Goal: Find specific page/section: Find specific page/section

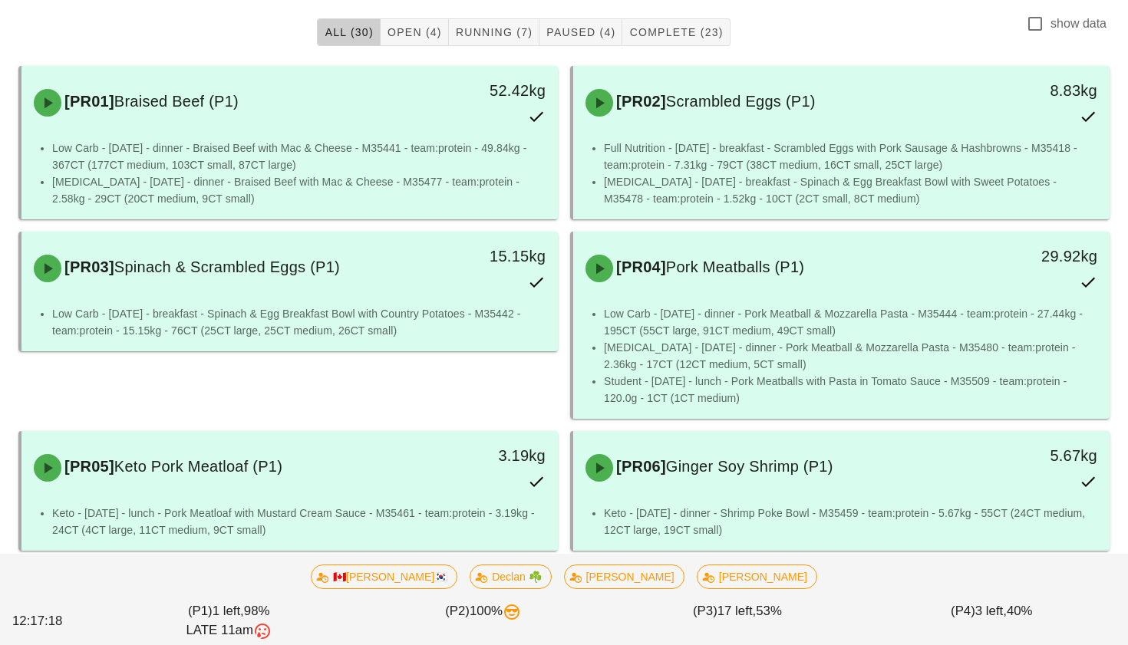
scroll to position [404, 0]
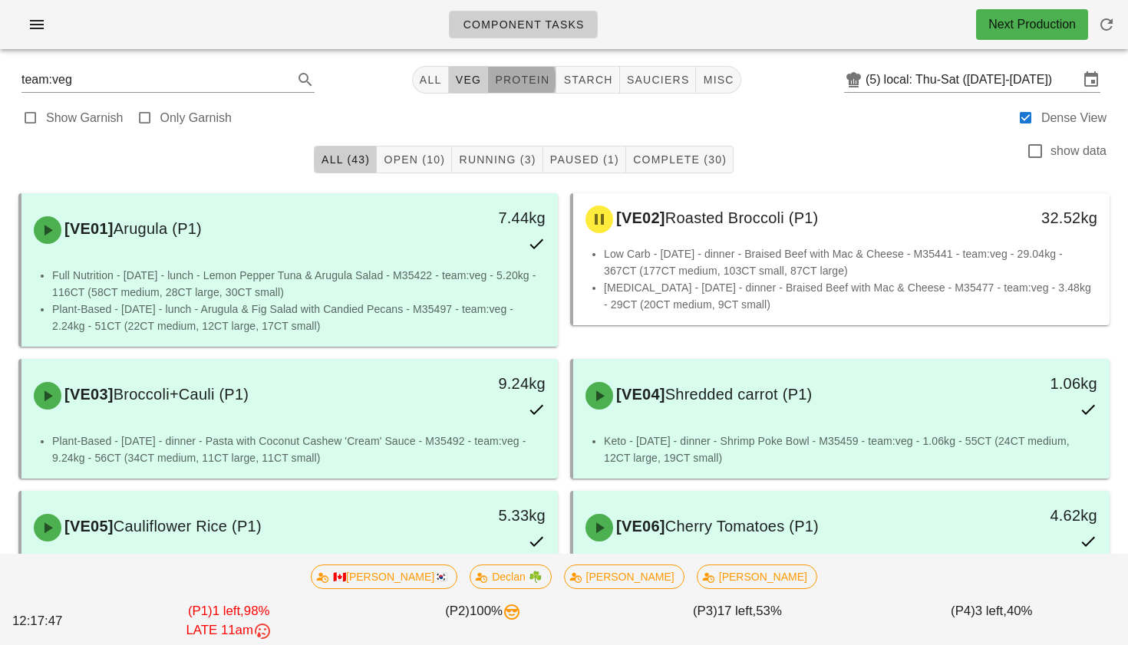
click at [524, 83] on span "protein" at bounding box center [521, 80] width 55 height 12
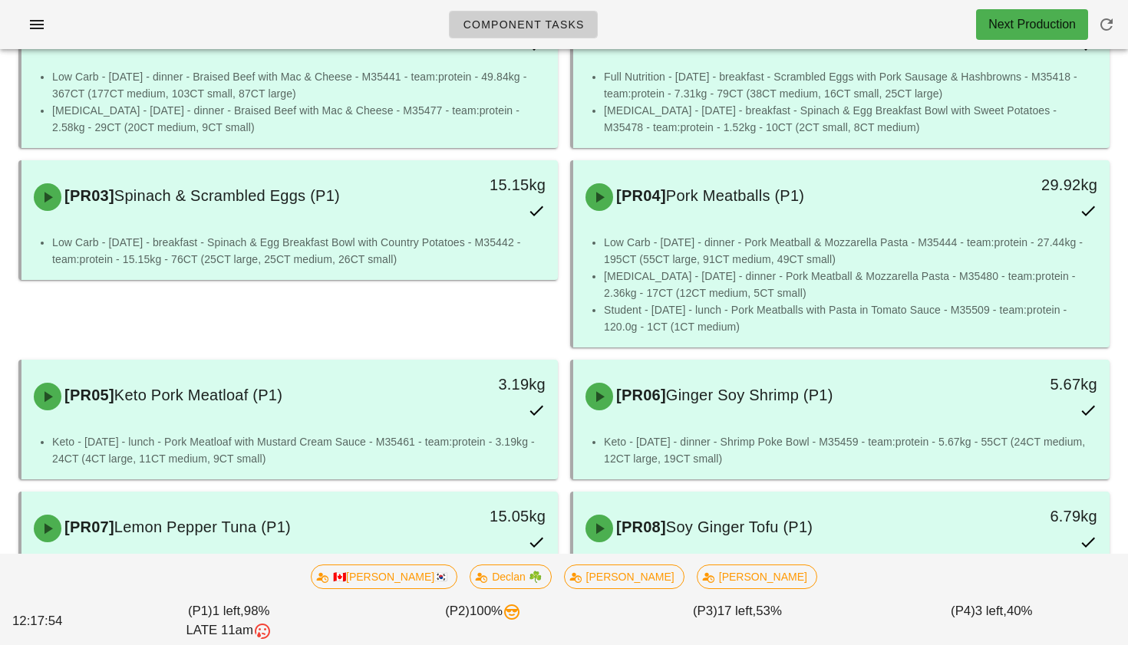
scroll to position [20, 0]
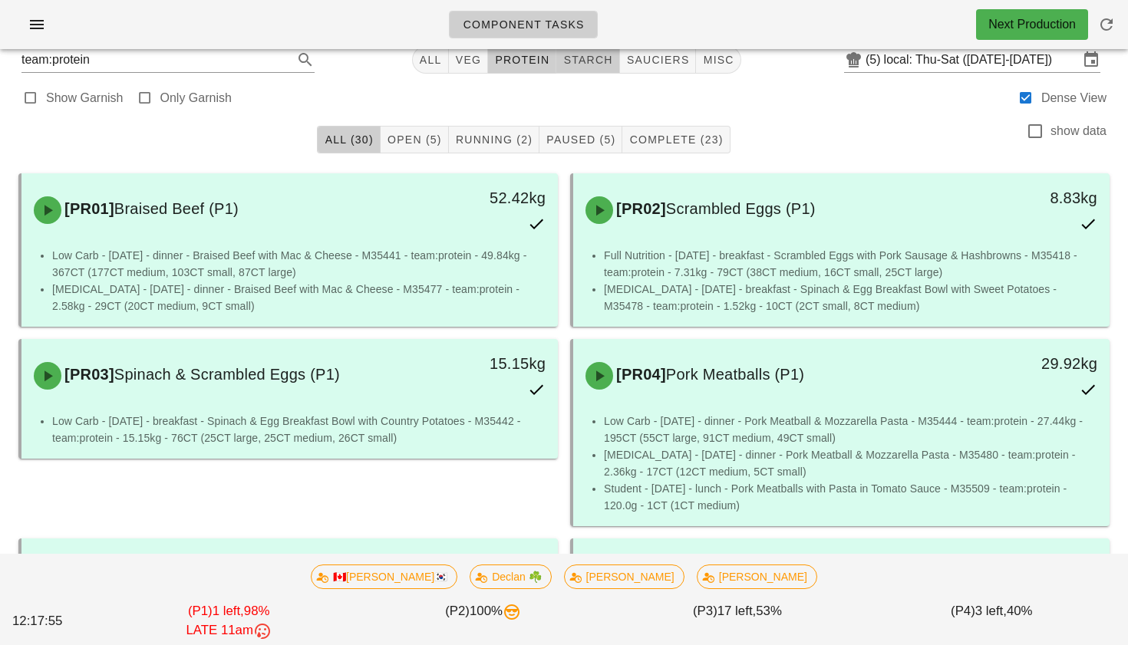
click at [601, 61] on span "starch" at bounding box center [587, 60] width 50 height 12
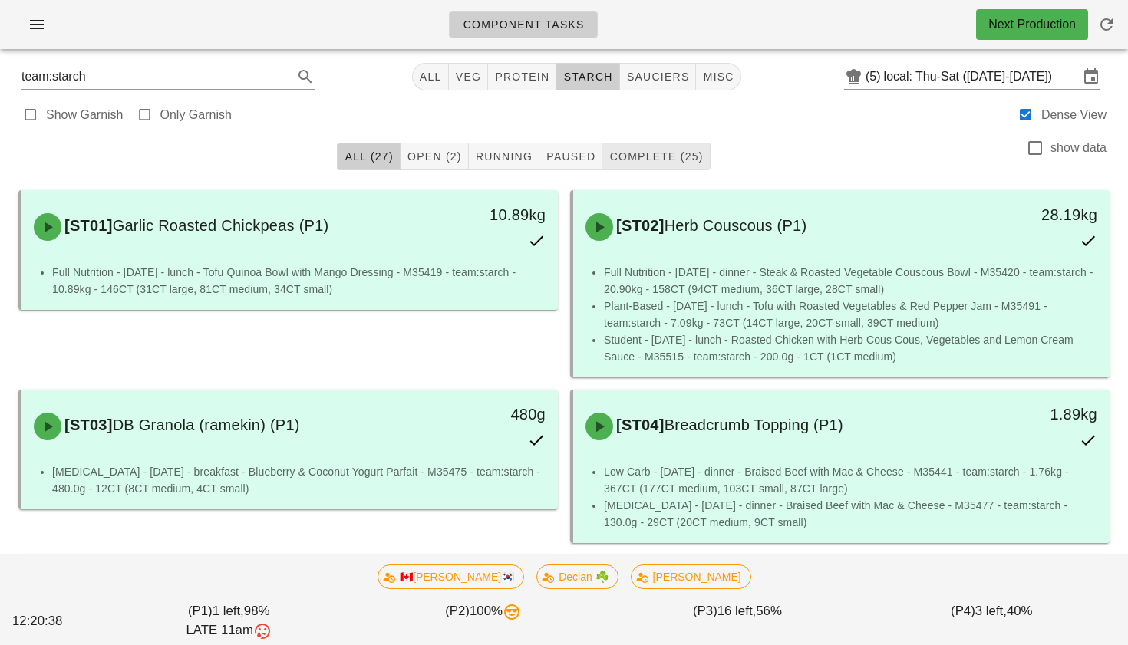
scroll to position [9, 0]
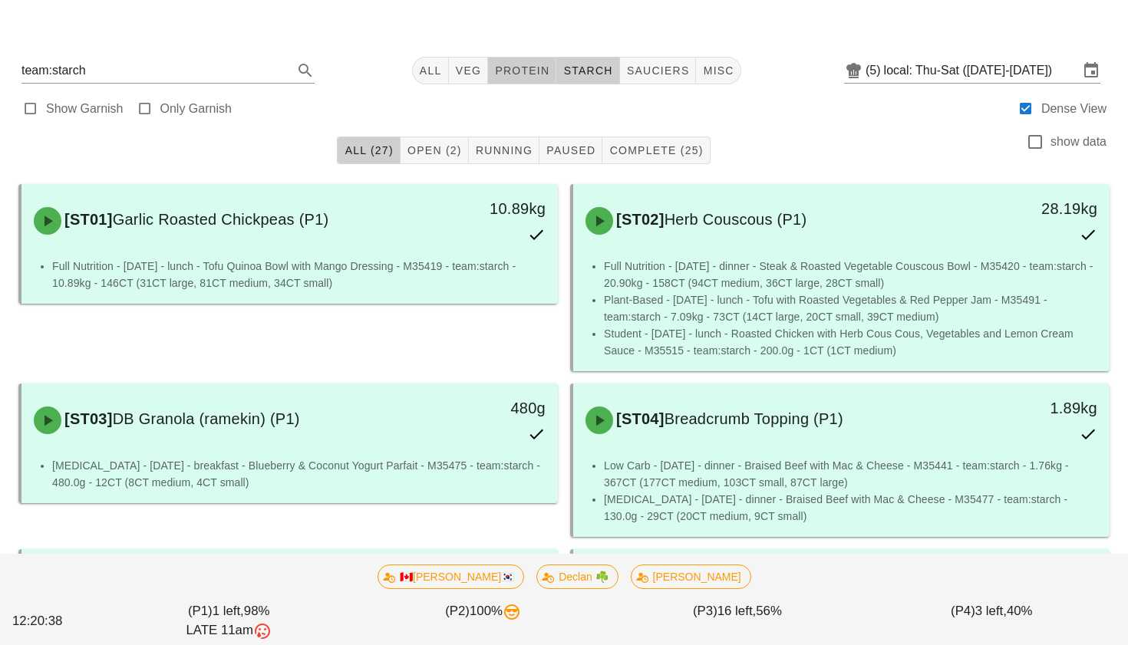
click at [523, 74] on span "protein" at bounding box center [521, 70] width 55 height 12
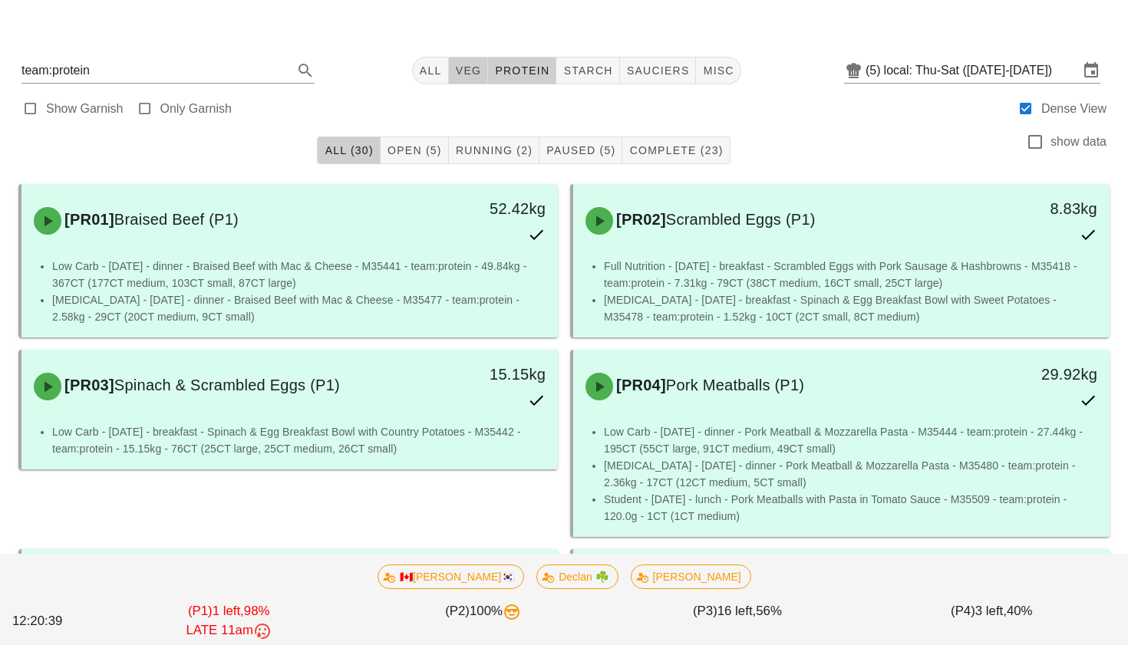
click at [455, 71] on span "veg" at bounding box center [468, 70] width 27 height 12
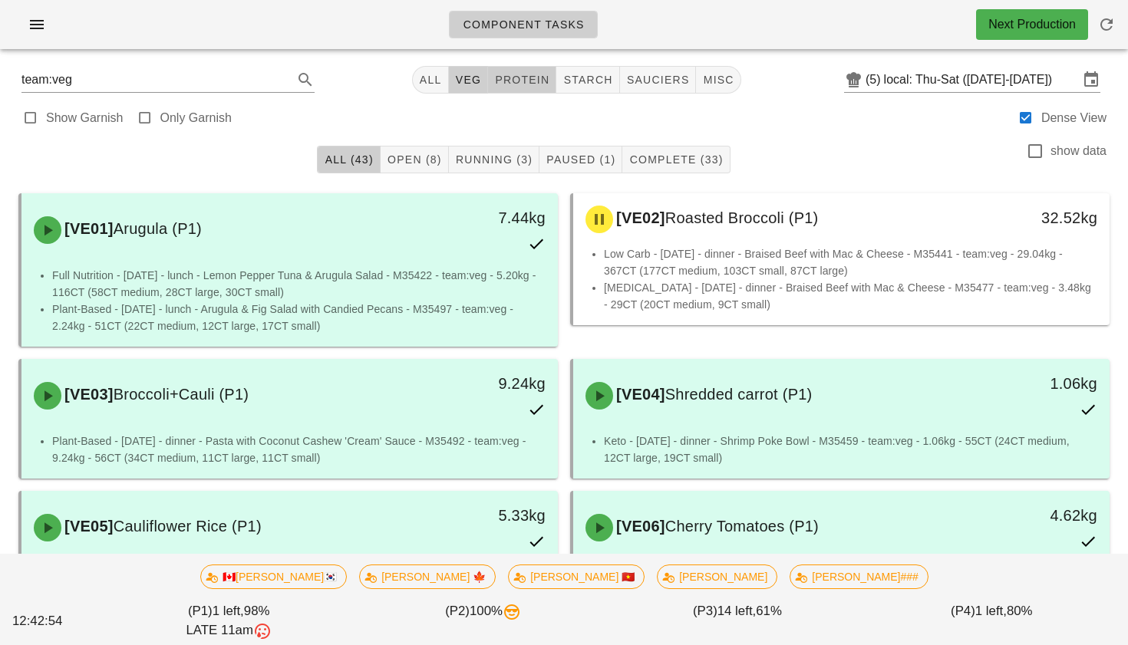
click at [519, 91] on button "protein" at bounding box center [522, 80] width 68 height 28
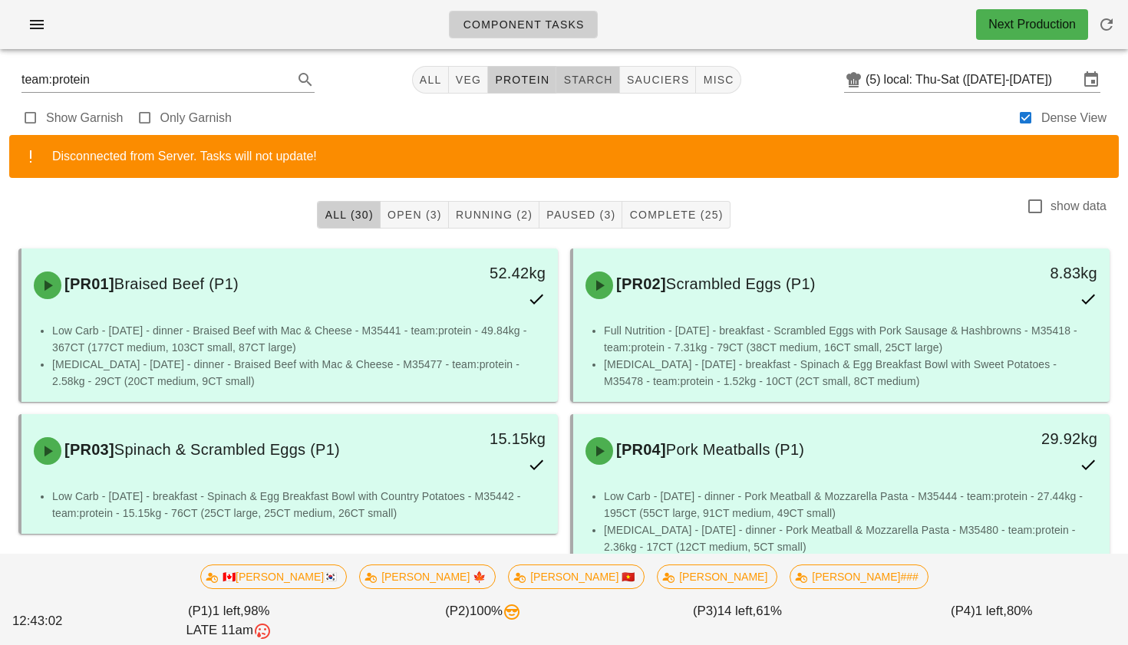
click at [567, 74] on span "starch" at bounding box center [587, 80] width 50 height 12
type input "team:starch"
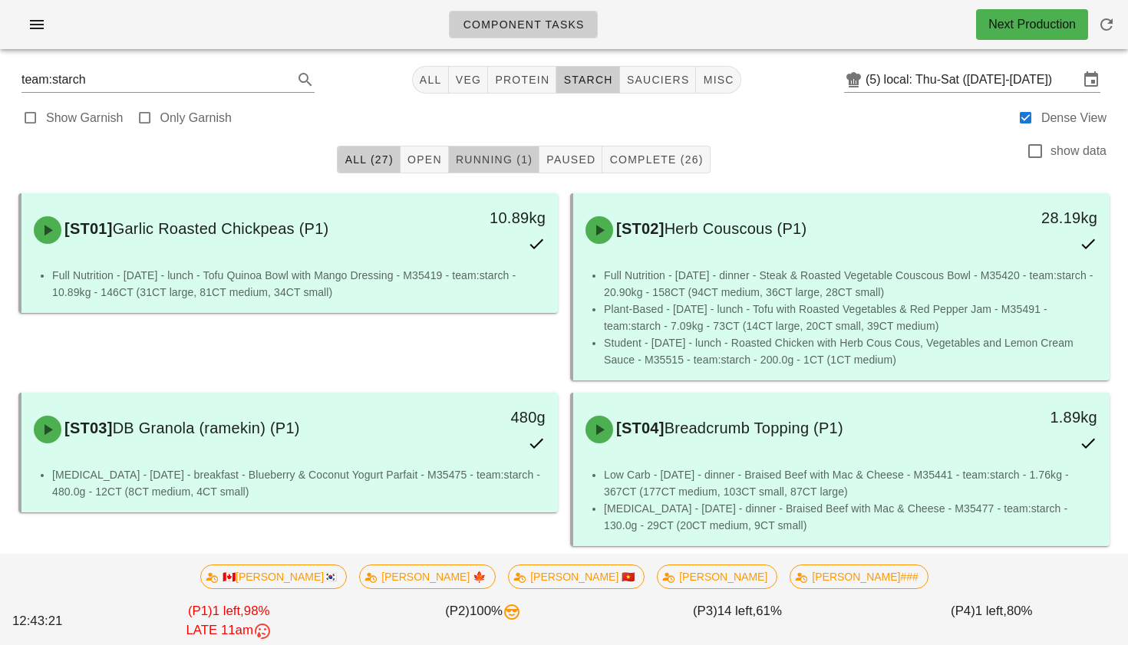
click at [503, 159] on span "Running (1)" at bounding box center [493, 159] width 77 height 12
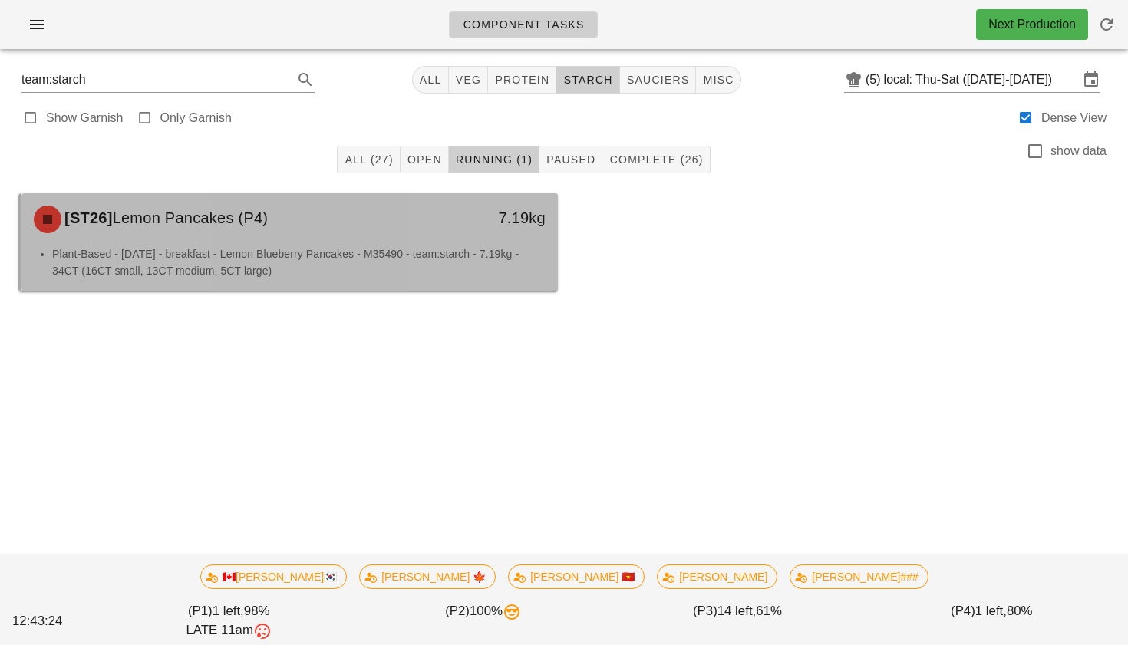
click at [417, 261] on li "Plant-Based - Thursday - breakfast - Lemon Blueberry Pancakes - M35490 - team:s…" at bounding box center [298, 263] width 493 height 34
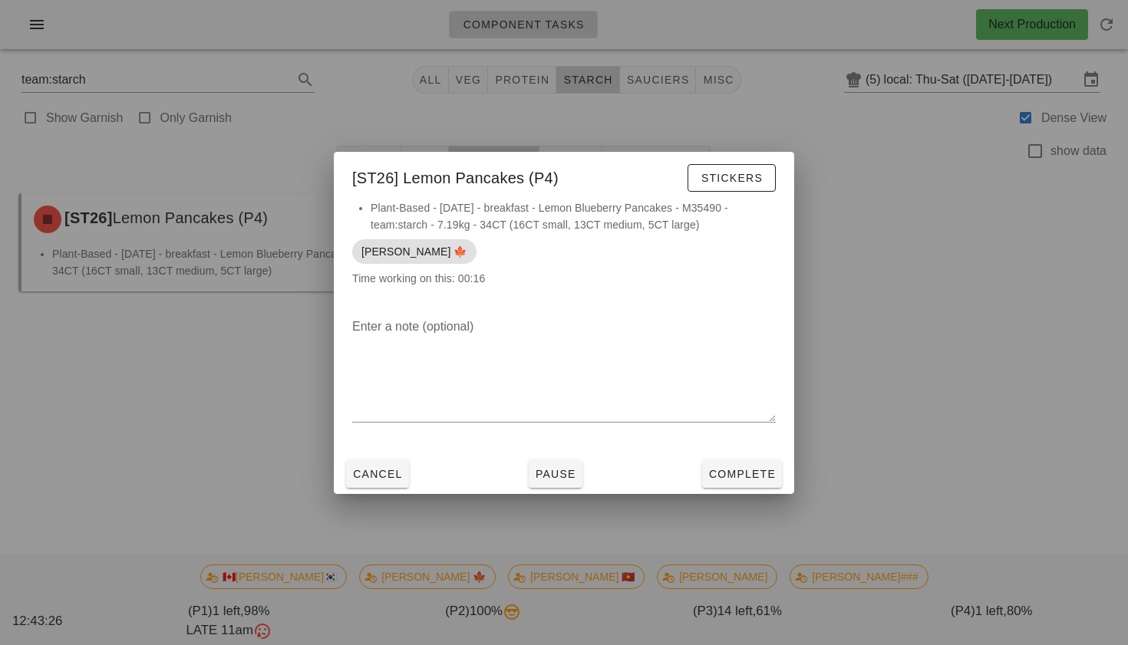
click at [582, 466] on div "Cancel Pause Complete" at bounding box center [564, 474] width 460 height 40
click at [578, 466] on button "Pause" at bounding box center [556, 474] width 54 height 28
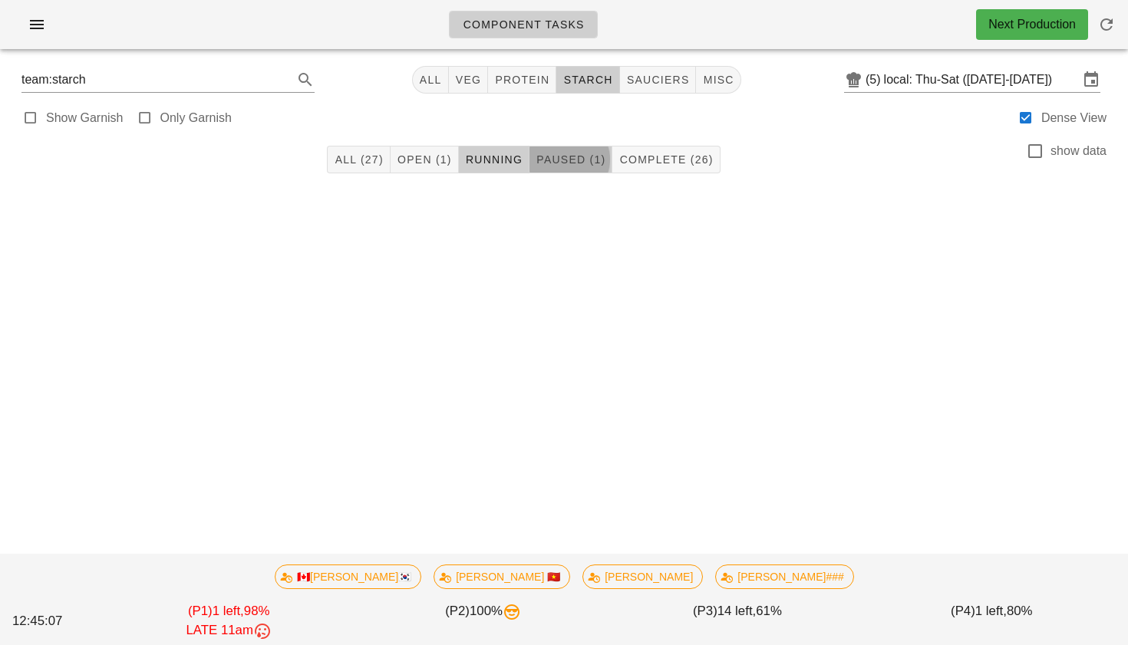
click at [581, 159] on span "Paused (1)" at bounding box center [571, 159] width 70 height 12
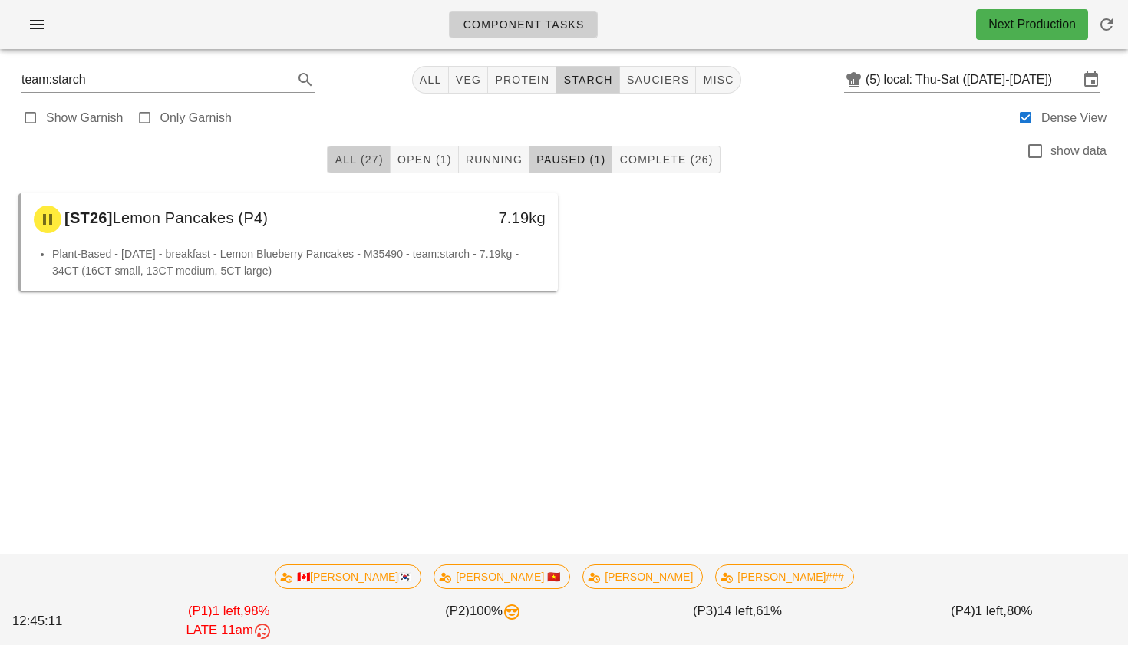
click at [374, 164] on span "All (27)" at bounding box center [358, 159] width 49 height 12
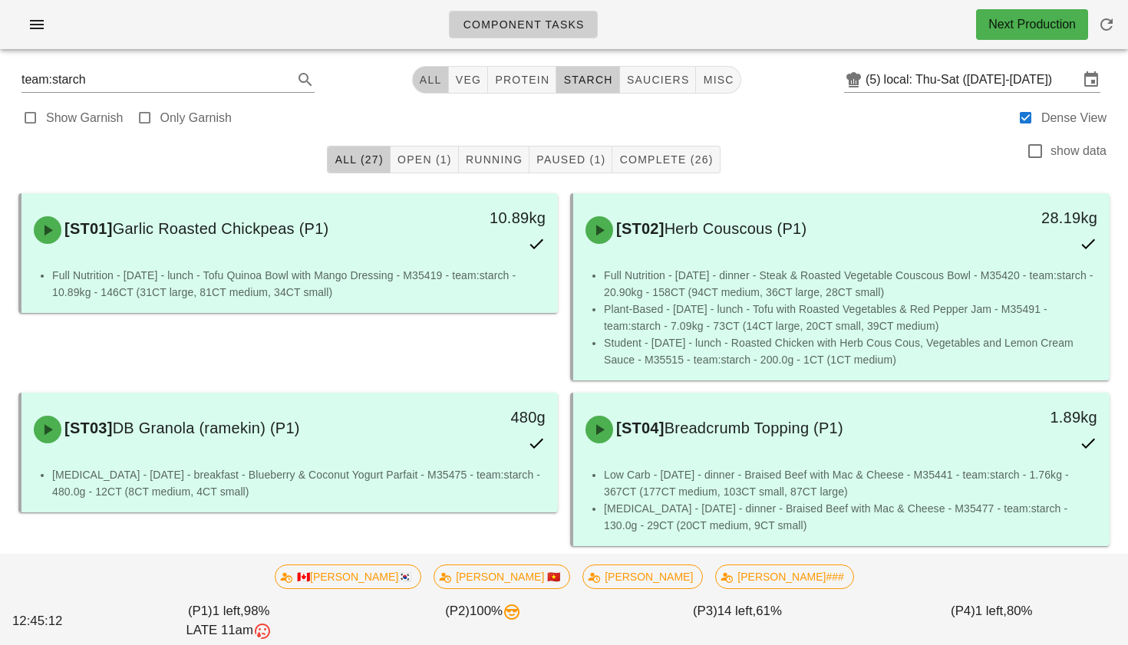
click at [433, 77] on span "All" at bounding box center [430, 80] width 23 height 12
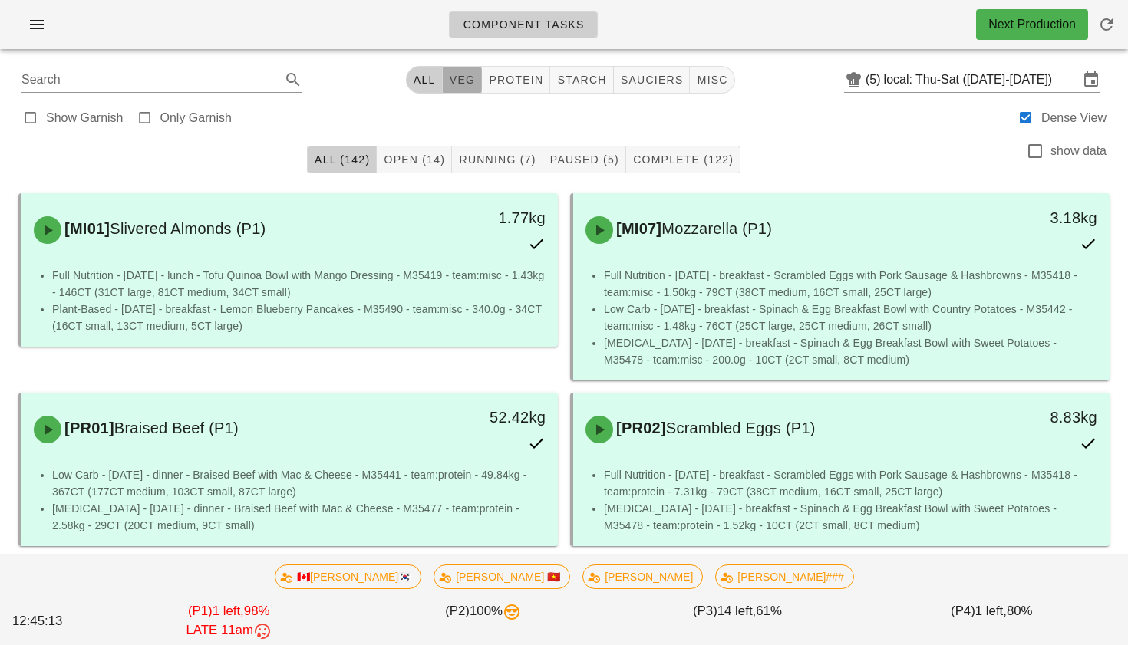
click at [470, 93] on button "veg" at bounding box center [463, 80] width 40 height 28
type input "team:veg"
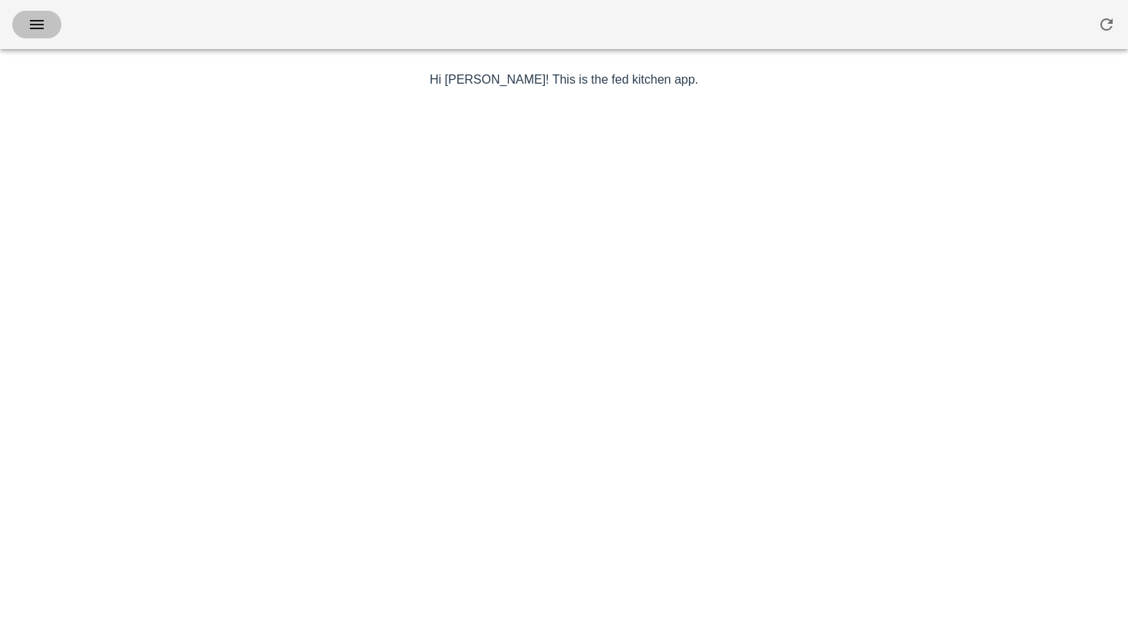
click at [38, 25] on icon "button" at bounding box center [37, 24] width 18 height 18
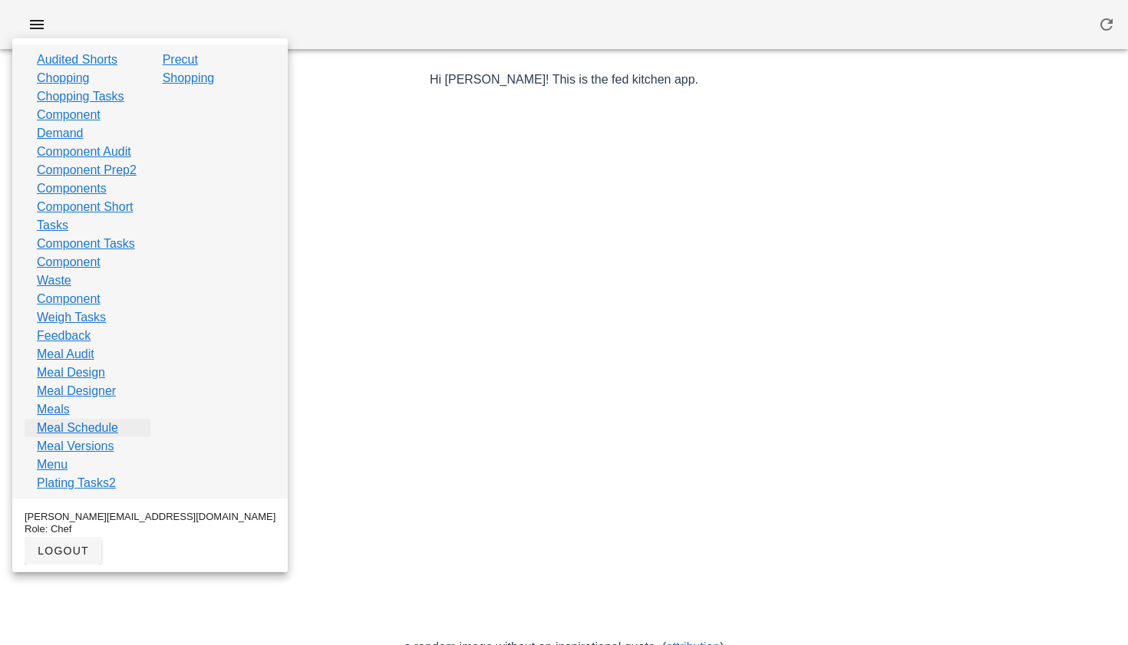
click at [94, 437] on link "Meal Schedule" at bounding box center [77, 428] width 81 height 18
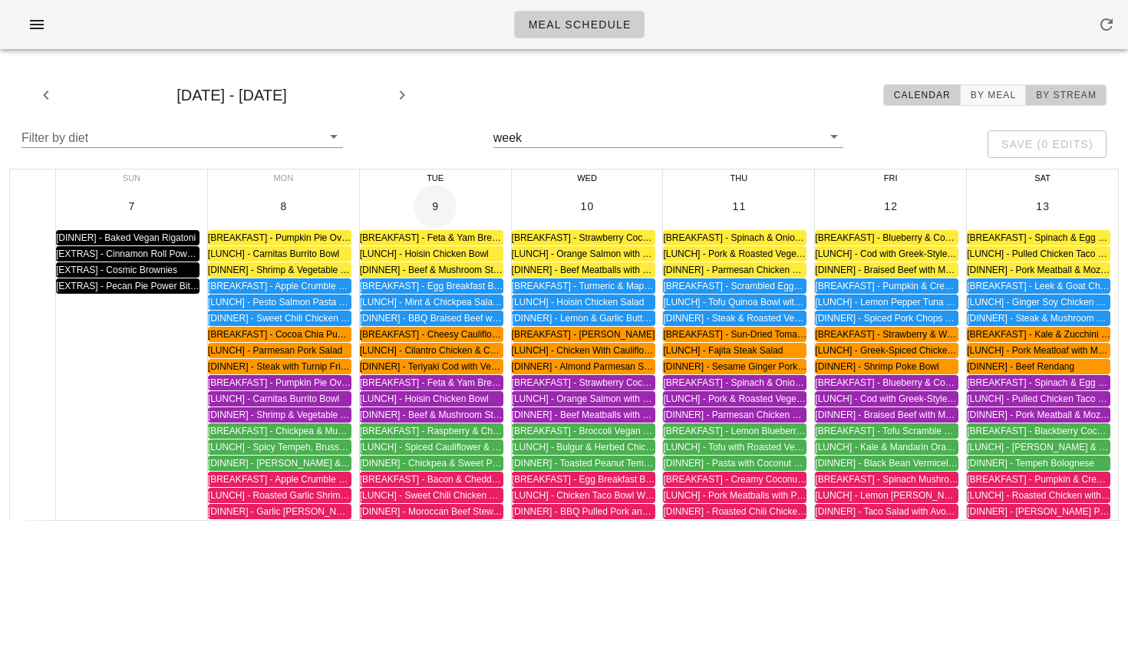
click at [1072, 96] on span "By Stream" at bounding box center [1065, 95] width 61 height 11
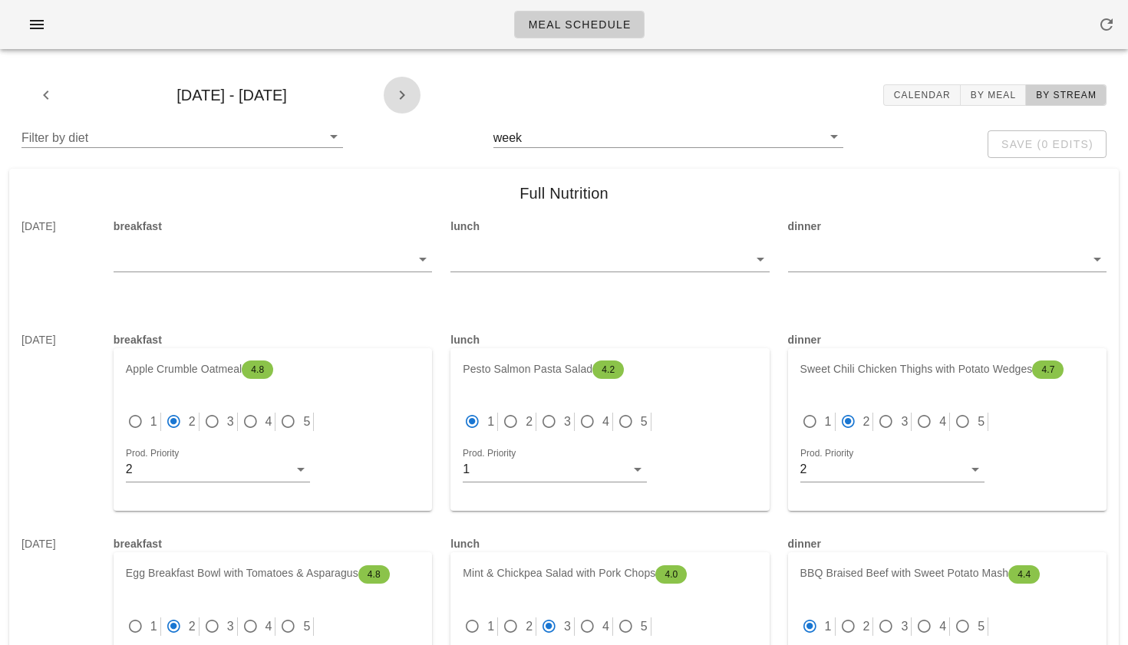
click at [400, 100] on icon "button" at bounding box center [402, 95] width 18 height 18
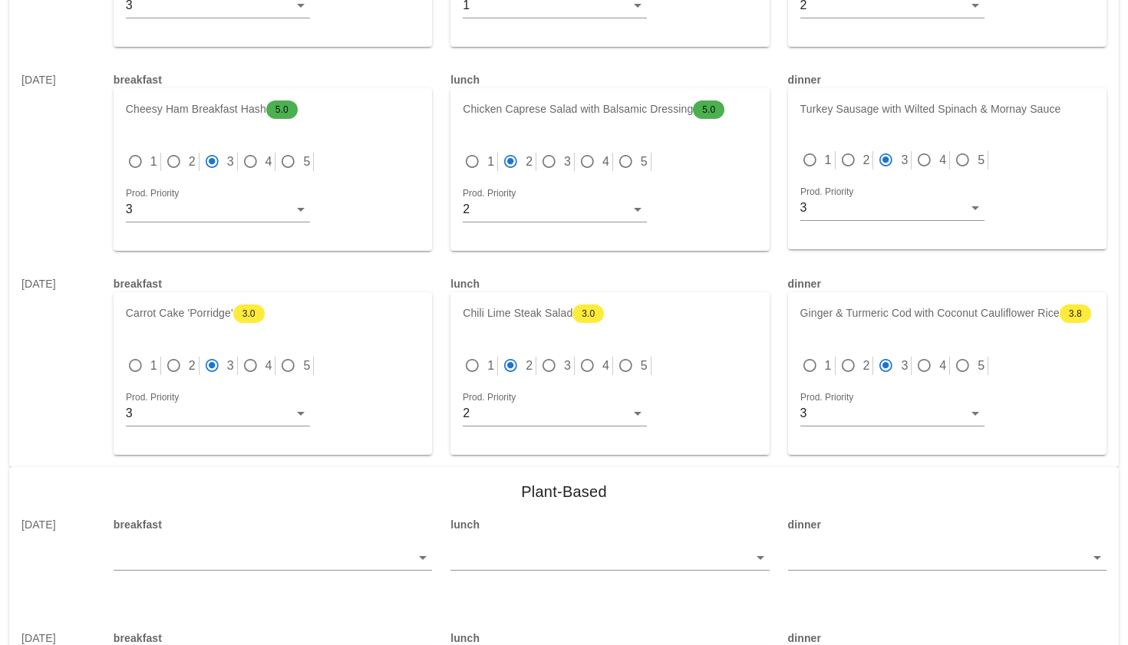
scroll to position [5293, 0]
